Goal: Information Seeking & Learning: Learn about a topic

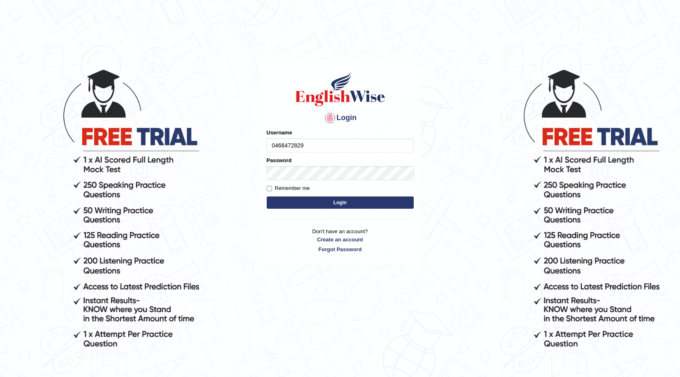
type input "0468472829"
click at [297, 202] on button "Login" at bounding box center [340, 202] width 147 height 12
click at [344, 202] on button "Login" at bounding box center [340, 202] width 147 height 12
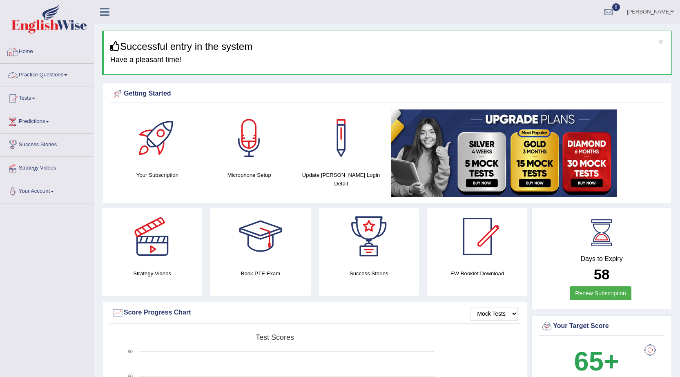
click at [57, 78] on link "Practice Questions" at bounding box center [46, 74] width 93 height 20
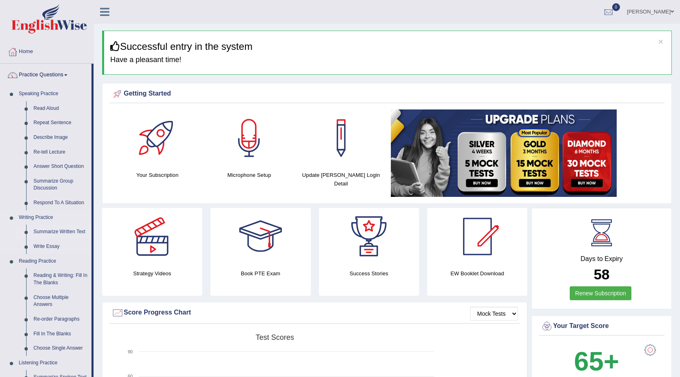
click at [67, 233] on link "Summarize Written Text" at bounding box center [61, 231] width 62 height 15
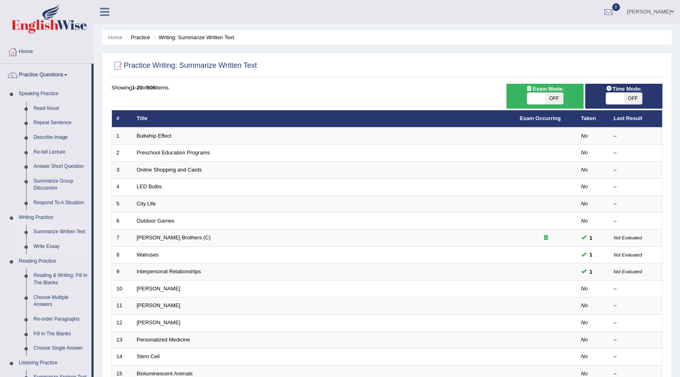
click at [46, 248] on link "Write Essay" at bounding box center [61, 246] width 62 height 15
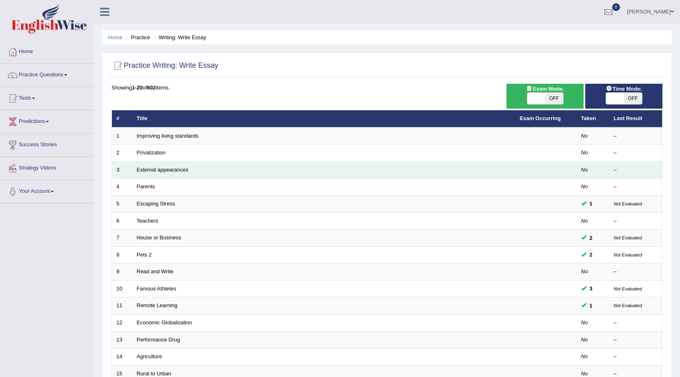
click at [177, 173] on td "External appearances" at bounding box center [323, 169] width 383 height 17
click at [200, 169] on td "External appearances" at bounding box center [323, 169] width 383 height 17
click at [180, 171] on link "External appearances" at bounding box center [162, 170] width 51 height 6
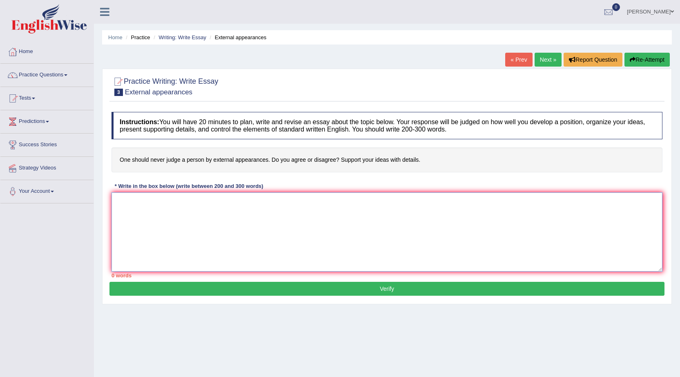
click at [244, 233] on textarea at bounding box center [386, 231] width 551 height 79
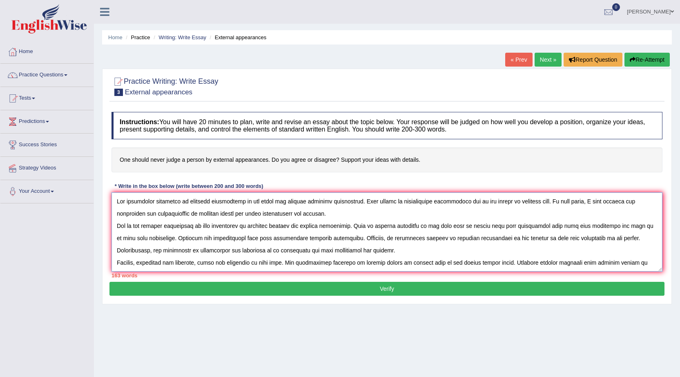
scroll to position [12, 0]
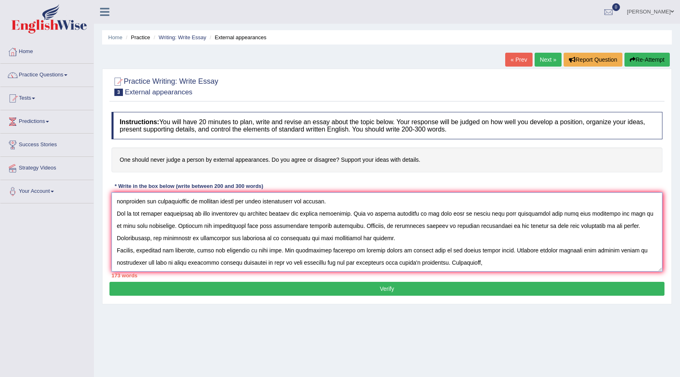
click at [318, 265] on textarea at bounding box center [386, 231] width 551 height 79
click at [498, 267] on textarea at bounding box center [386, 231] width 551 height 79
click at [333, 266] on textarea at bounding box center [386, 231] width 551 height 79
click at [307, 265] on textarea at bounding box center [386, 231] width 551 height 79
click at [501, 261] on textarea at bounding box center [386, 231] width 551 height 79
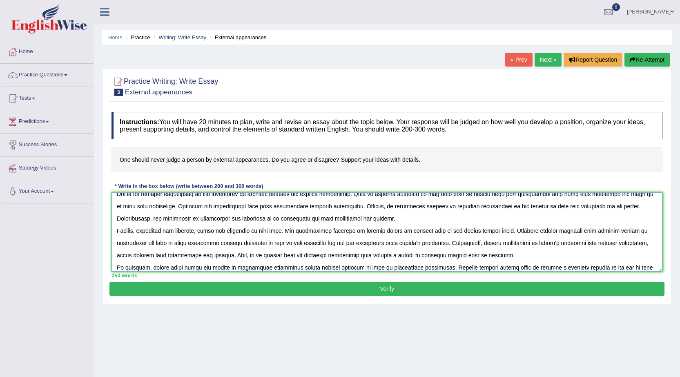
scroll to position [49, 0]
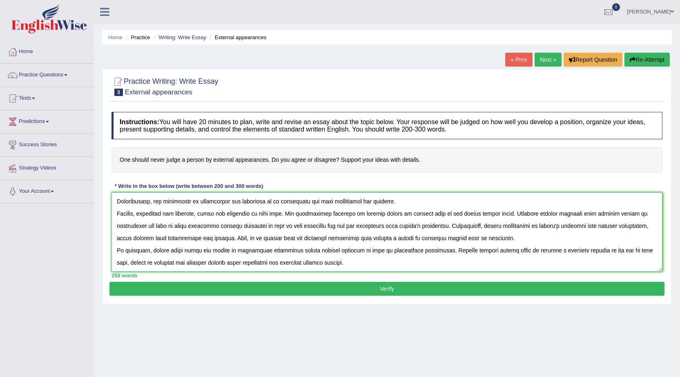
drag, startPoint x: 115, startPoint y: 204, endPoint x: 362, endPoint y: 277, distance: 257.7
click at [362, 277] on div "Instructions: You will have 20 minutes to plan, write and revise an essay about…" at bounding box center [386, 195] width 555 height 174
type textarea "The increasing influence of external appearances on our lives has ignited numer…"
click at [383, 286] on button "Verify" at bounding box center [386, 289] width 555 height 14
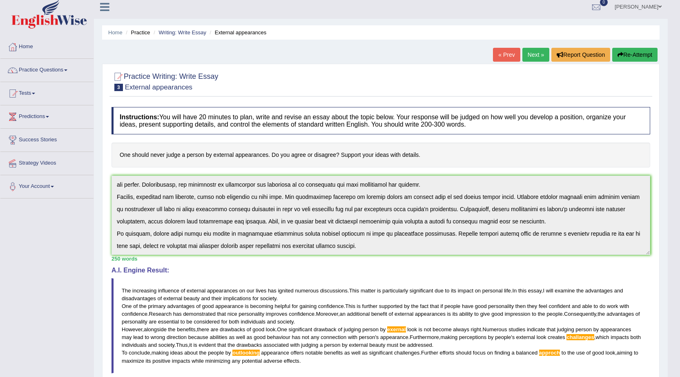
scroll to position [0, 0]
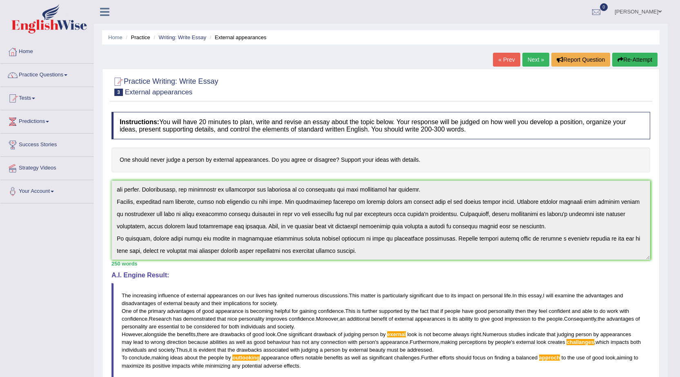
click at [633, 59] on button "Re-Attempt" at bounding box center [634, 60] width 45 height 14
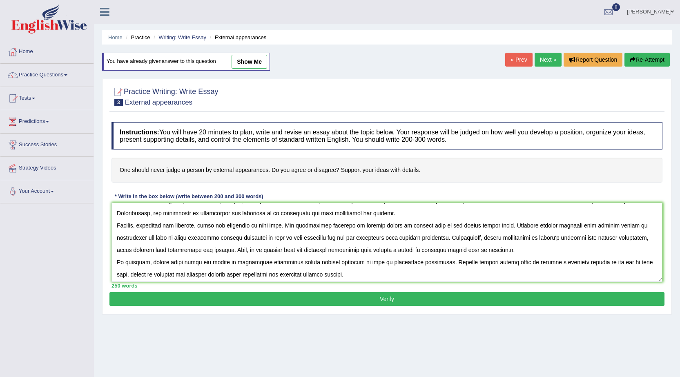
scroll to position [49, 0]
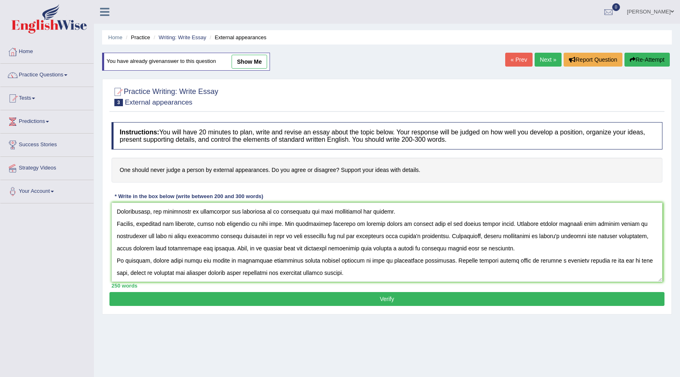
click at [244, 259] on textarea at bounding box center [386, 241] width 551 height 79
click at [246, 260] on textarea at bounding box center [386, 241] width 551 height 79
click at [245, 261] on textarea at bounding box center [386, 241] width 551 height 79
click at [413, 226] on textarea at bounding box center [386, 241] width 551 height 79
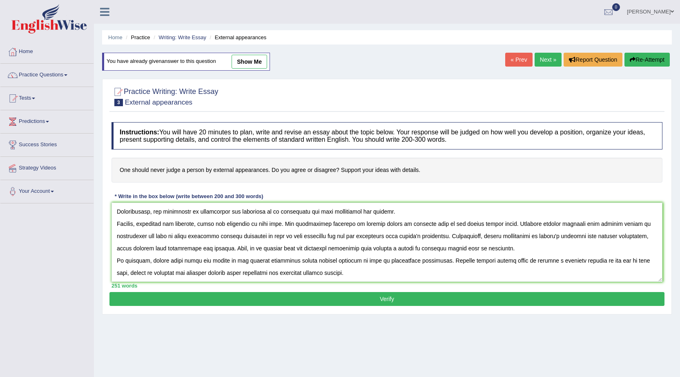
click at [582, 258] on textarea at bounding box center [386, 241] width 551 height 79
type textarea "The increasing influence of external appearances on our lives has ignited numer…"
click at [424, 299] on button "Verify" at bounding box center [386, 299] width 555 height 14
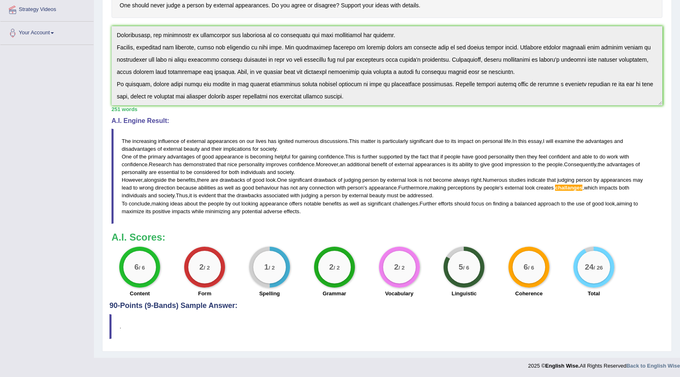
scroll to position [160, 0]
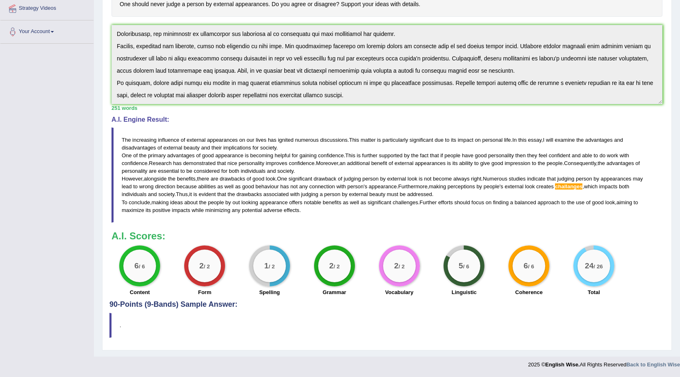
click at [571, 186] on span "challanges" at bounding box center [568, 186] width 27 height 6
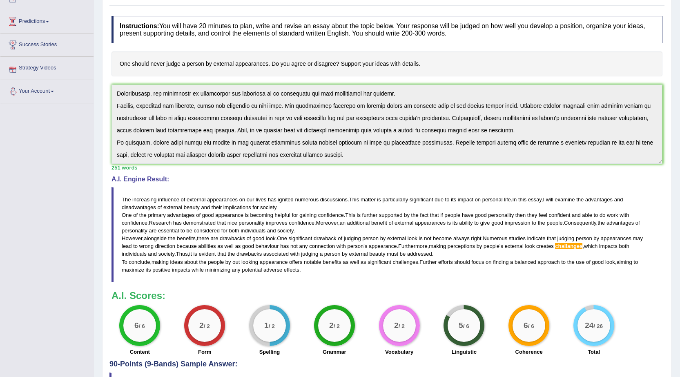
scroll to position [0, 0]
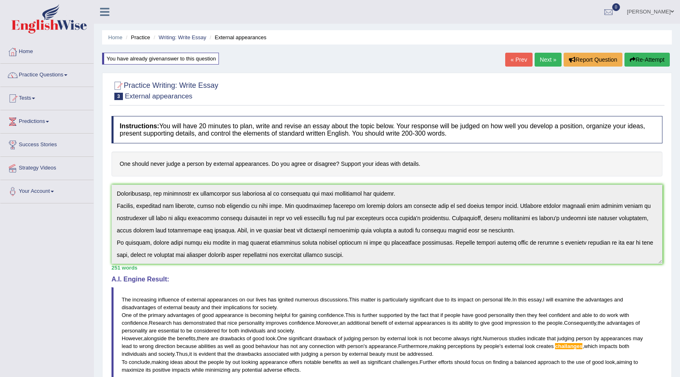
click at [60, 72] on link "Practice Questions" at bounding box center [46, 74] width 93 height 20
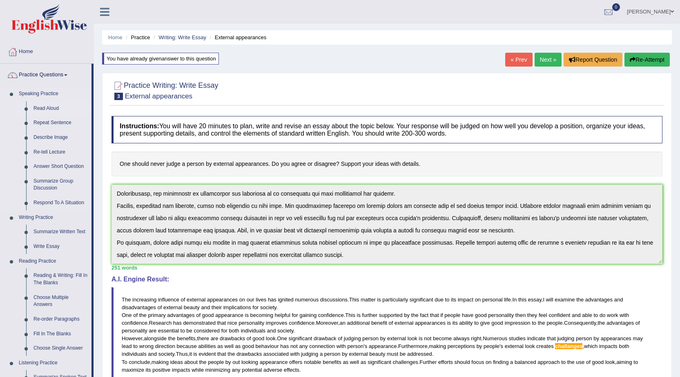
click at [54, 108] on link "Read Aloud" at bounding box center [61, 108] width 62 height 15
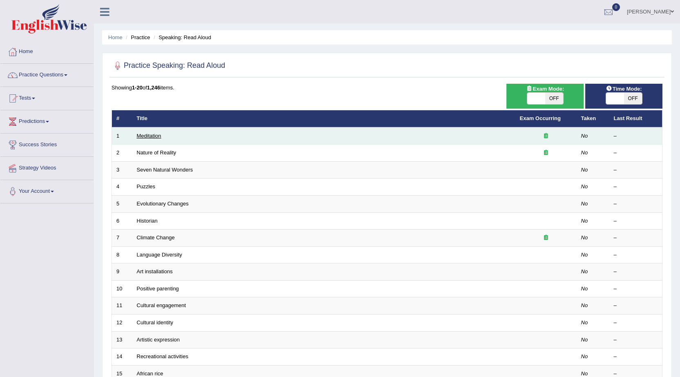
click at [148, 134] on link "Meditation" at bounding box center [149, 136] width 24 height 6
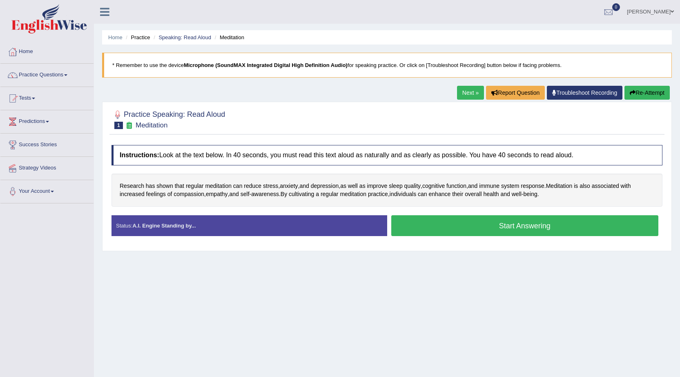
click at [534, 225] on button "Start Answering" at bounding box center [524, 225] width 267 height 21
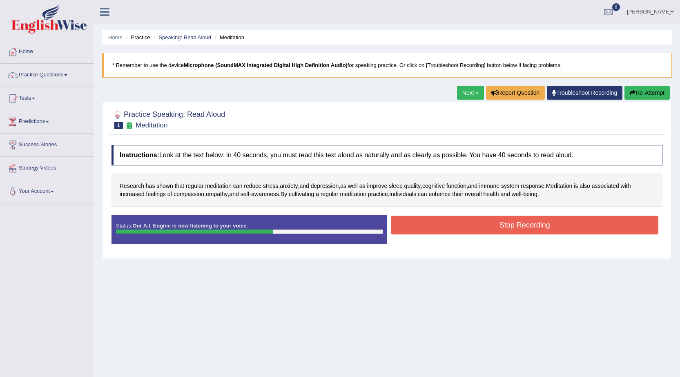
click at [424, 226] on button "Stop Recording" at bounding box center [524, 224] width 267 height 19
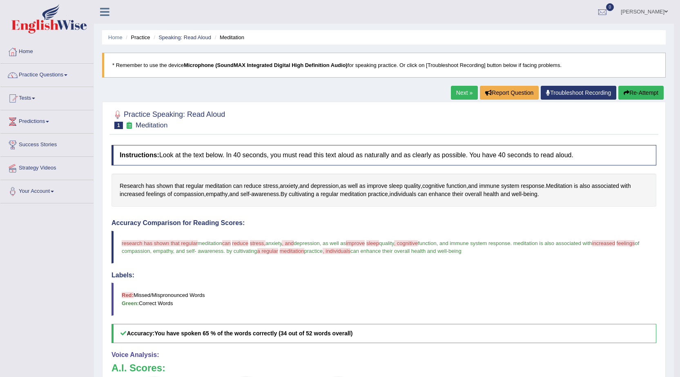
click at [631, 93] on button "Re-Attempt" at bounding box center [640, 93] width 45 height 14
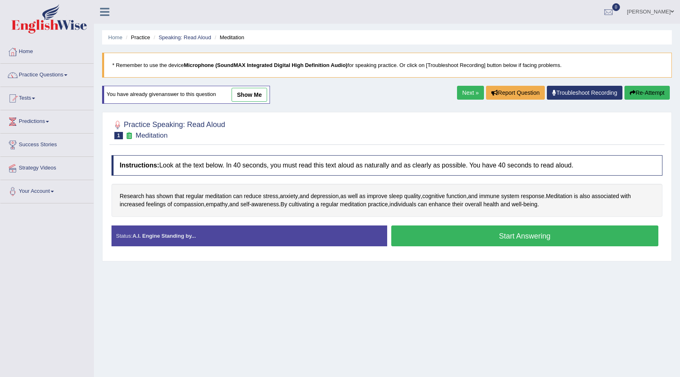
click at [475, 238] on button "Start Answering" at bounding box center [524, 235] width 267 height 21
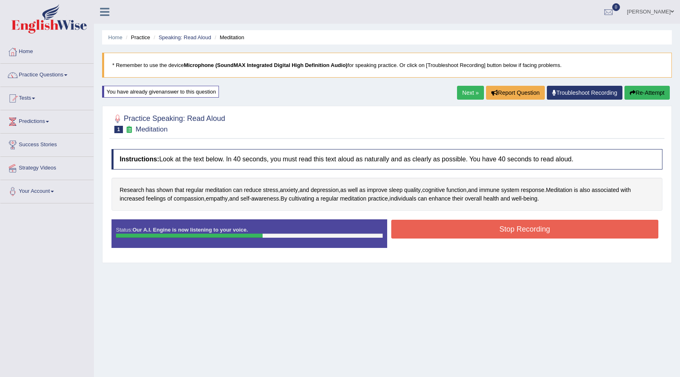
click at [481, 225] on button "Stop Recording" at bounding box center [524, 229] width 267 height 19
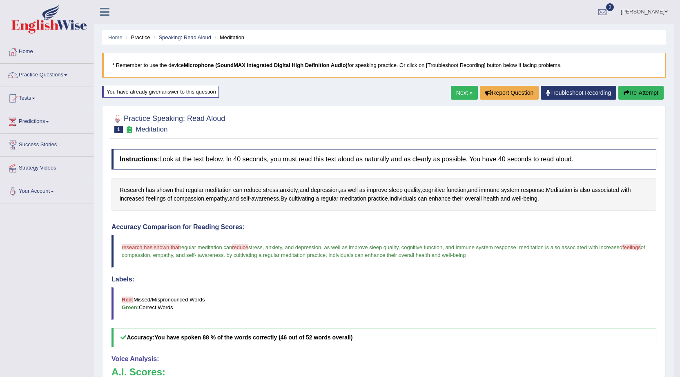
click at [460, 95] on link "Next »" at bounding box center [464, 93] width 27 height 14
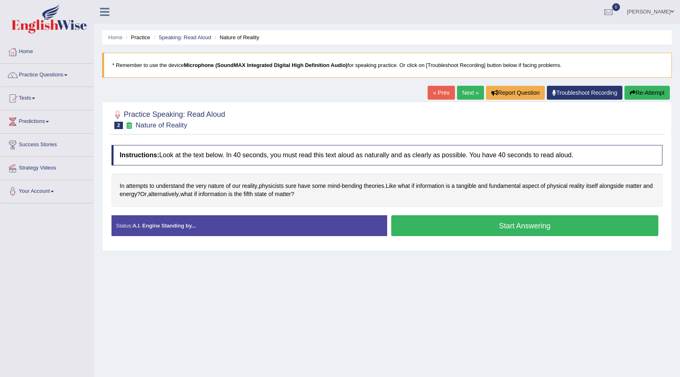
click at [437, 225] on button "Start Answering" at bounding box center [524, 225] width 267 height 21
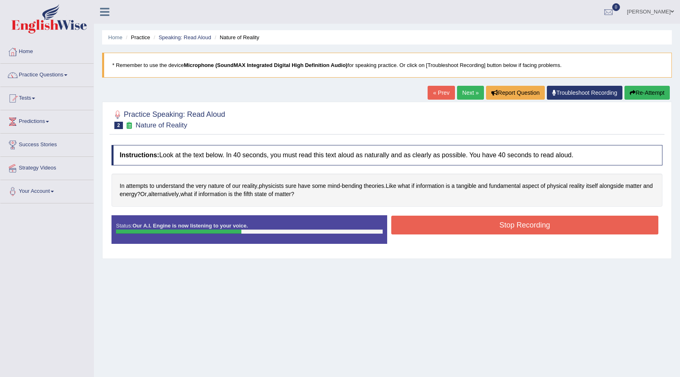
click at [437, 224] on button "Stop Recording" at bounding box center [524, 224] width 267 height 19
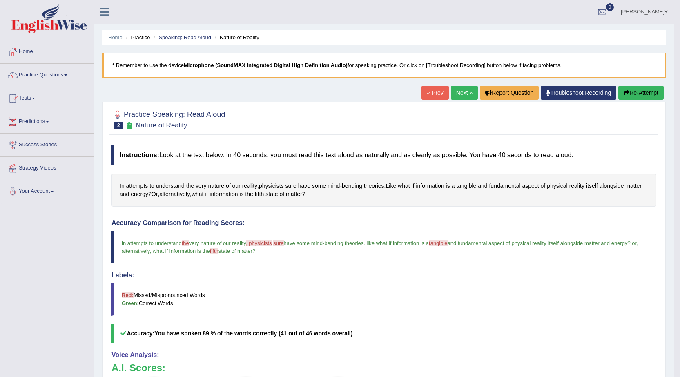
click at [462, 93] on link "Next »" at bounding box center [464, 93] width 27 height 14
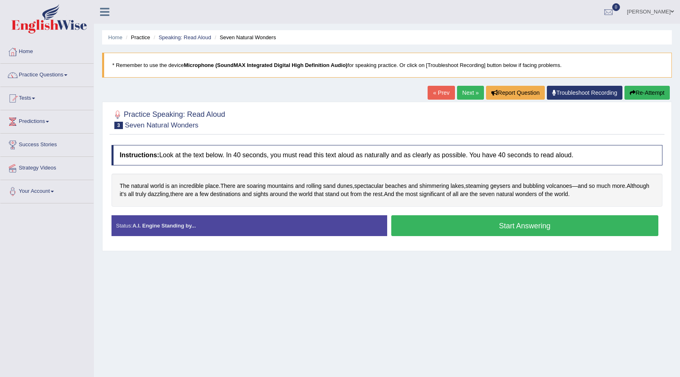
click at [524, 226] on button "Start Answering" at bounding box center [524, 225] width 267 height 21
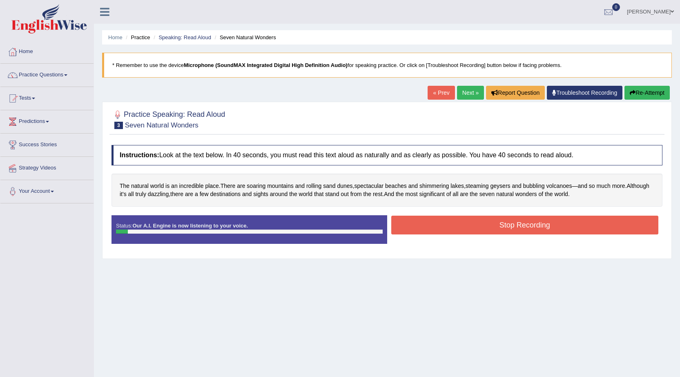
click at [461, 92] on link "Next »" at bounding box center [470, 93] width 27 height 14
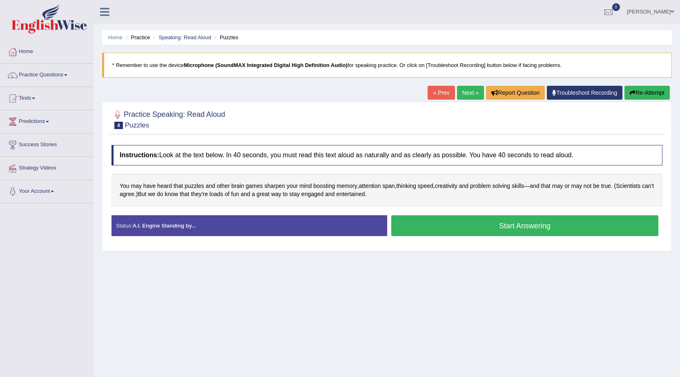
click at [448, 229] on button "Start Answering" at bounding box center [524, 225] width 267 height 21
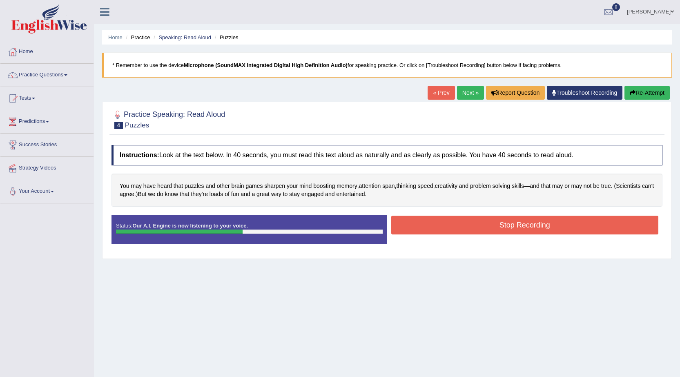
click at [449, 226] on button "Stop Recording" at bounding box center [524, 224] width 267 height 19
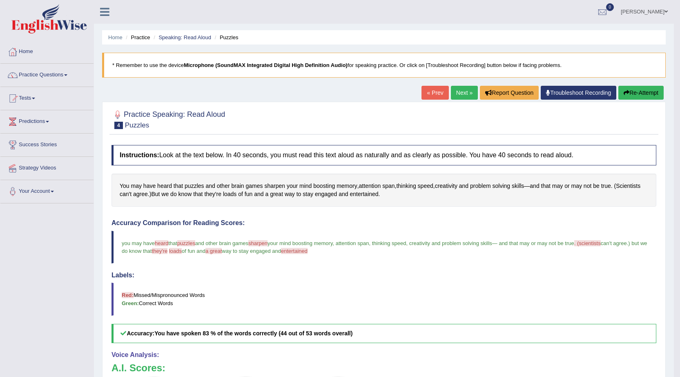
click at [453, 93] on link "Next »" at bounding box center [464, 93] width 27 height 14
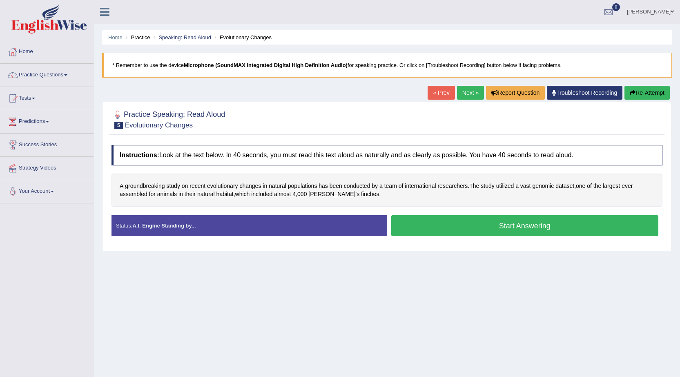
click at [420, 222] on button "Start Answering" at bounding box center [524, 225] width 267 height 21
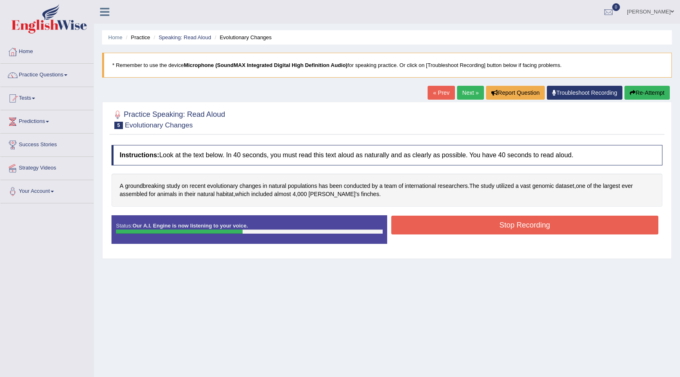
click at [444, 220] on button "Stop Recording" at bounding box center [524, 224] width 267 height 19
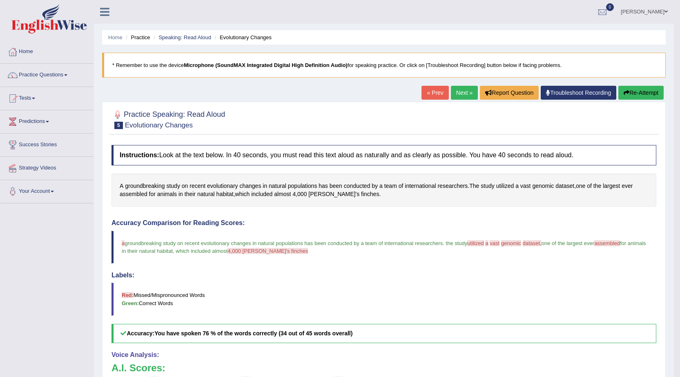
click at [464, 95] on link "Next »" at bounding box center [464, 93] width 27 height 14
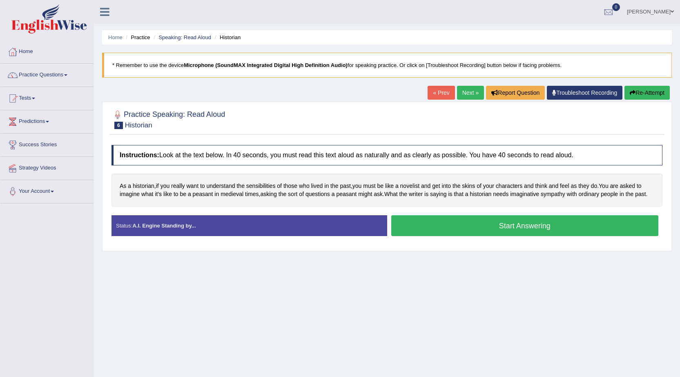
click at [428, 221] on button "Start Answering" at bounding box center [524, 225] width 267 height 21
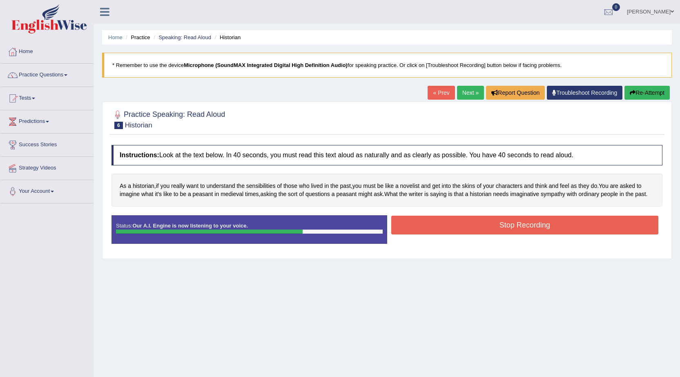
click at [431, 231] on button "Stop Recording" at bounding box center [524, 224] width 267 height 19
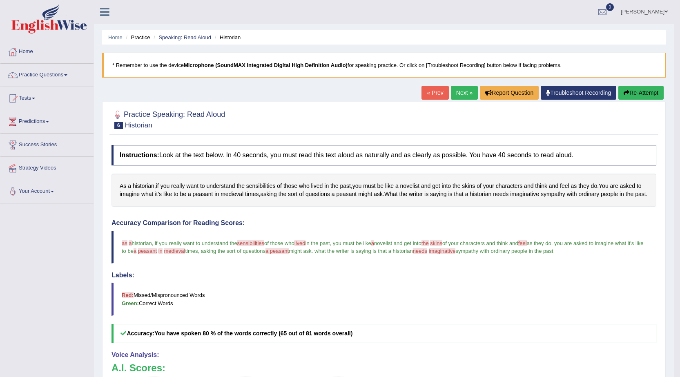
click at [462, 91] on link "Next »" at bounding box center [464, 93] width 27 height 14
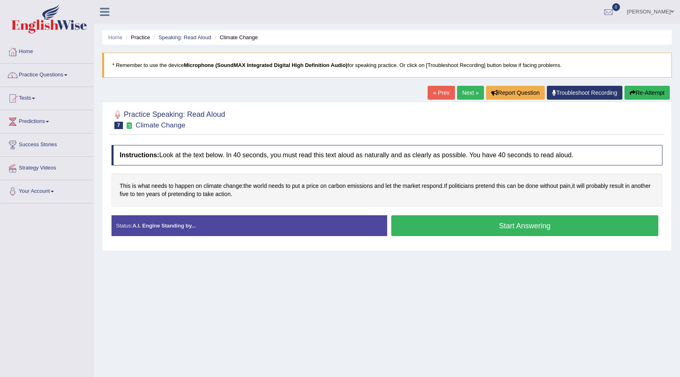
click at [466, 229] on button "Start Answering" at bounding box center [524, 225] width 267 height 21
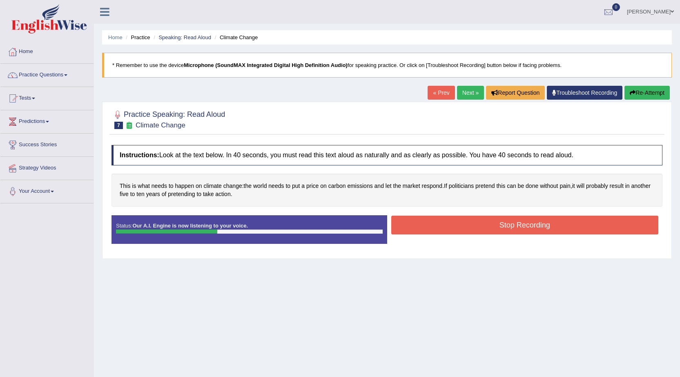
click at [466, 229] on button "Stop Recording" at bounding box center [524, 224] width 267 height 19
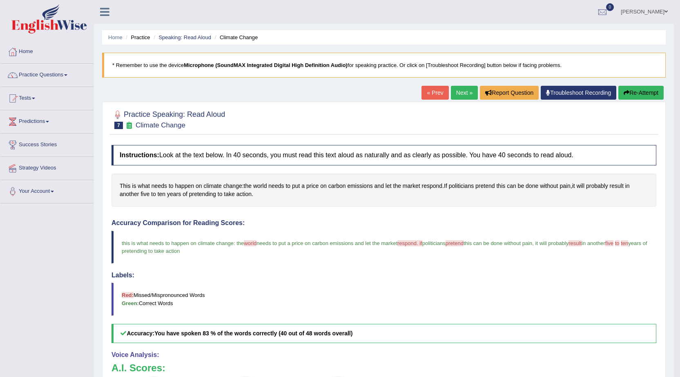
click at [458, 91] on link "Next »" at bounding box center [464, 93] width 27 height 14
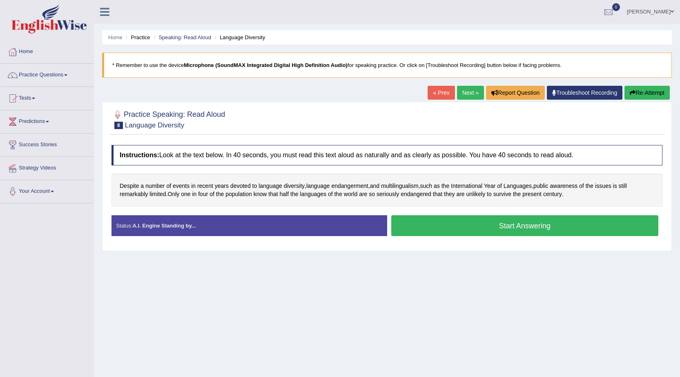
click at [531, 232] on button "Start Answering" at bounding box center [524, 225] width 267 height 21
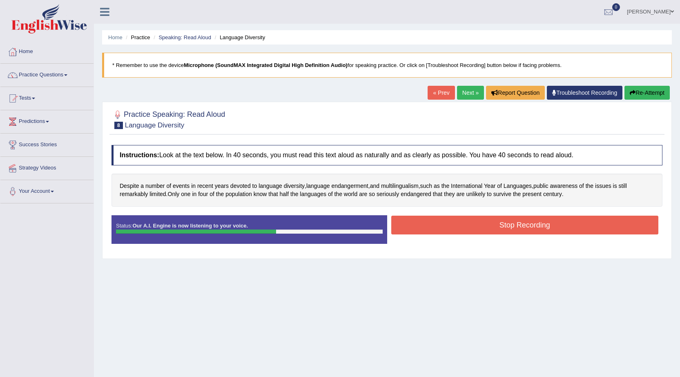
click at [535, 218] on button "Stop Recording" at bounding box center [524, 224] width 267 height 19
